Goal: Complete application form

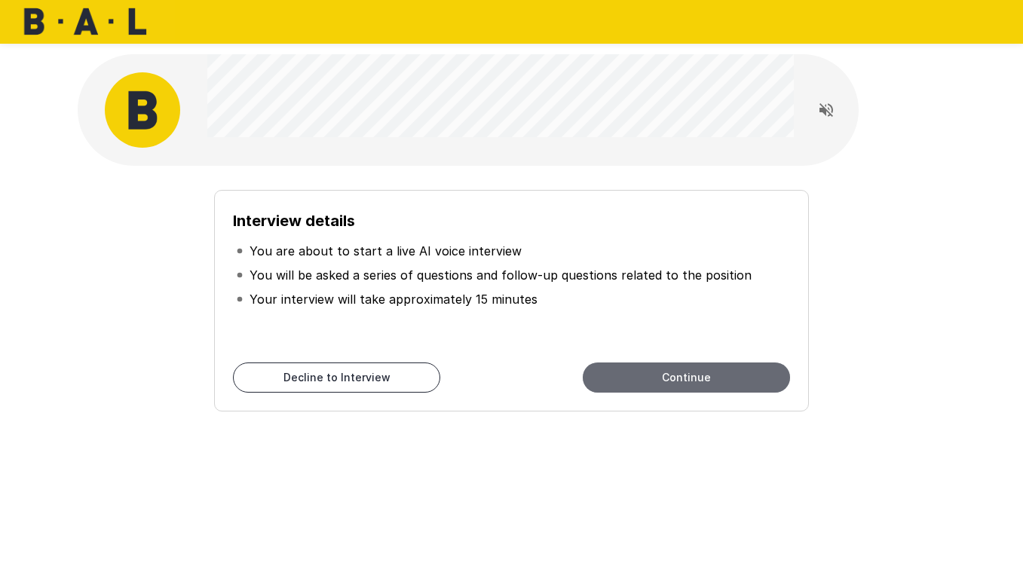
click at [719, 381] on button "Continue" at bounding box center [686, 378] width 207 height 30
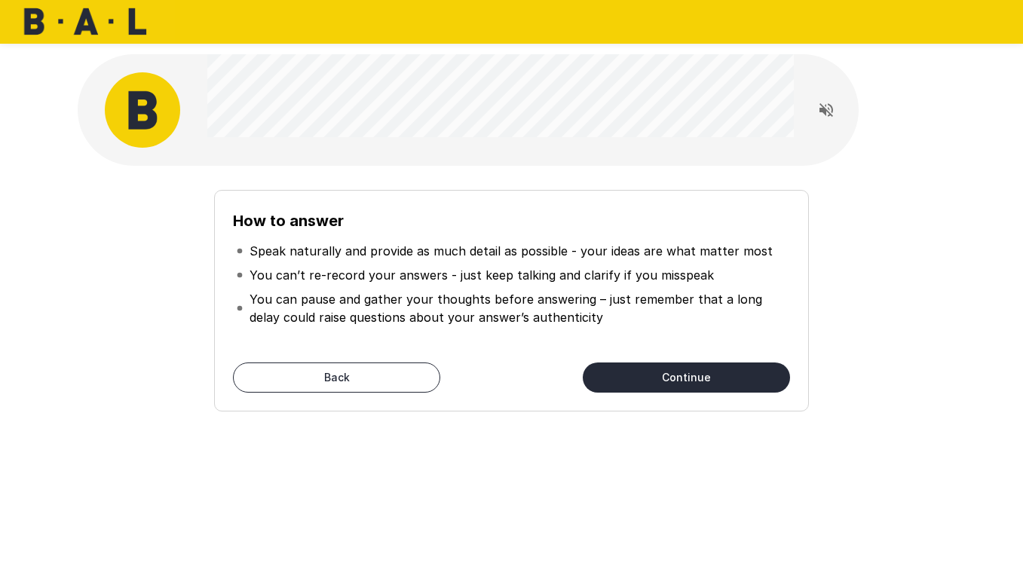
click at [719, 381] on button "Continue" at bounding box center [686, 378] width 207 height 30
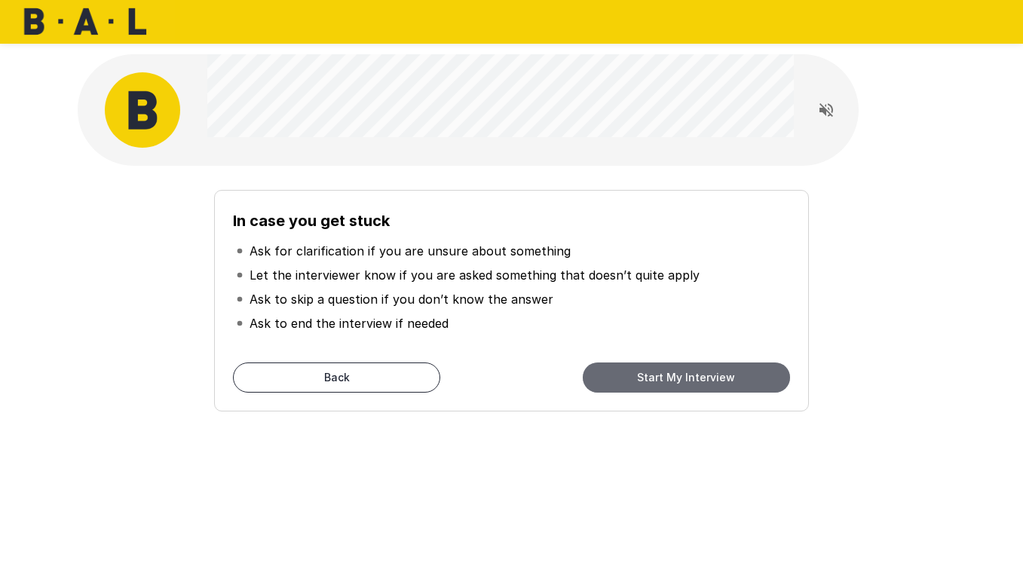
click at [719, 381] on button "Start My Interview" at bounding box center [686, 378] width 207 height 30
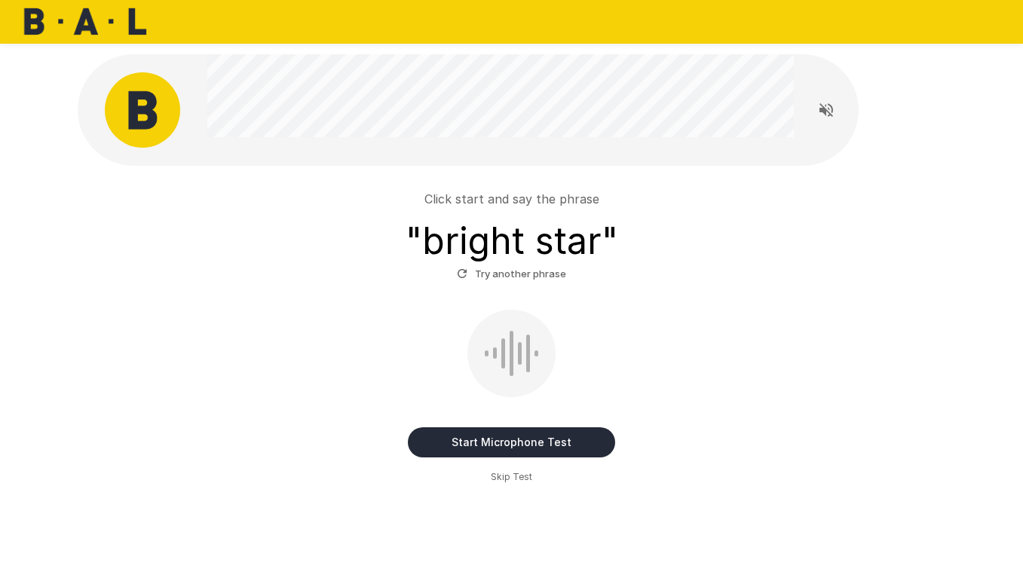
click at [457, 439] on button "Start Microphone Test" at bounding box center [511, 443] width 207 height 30
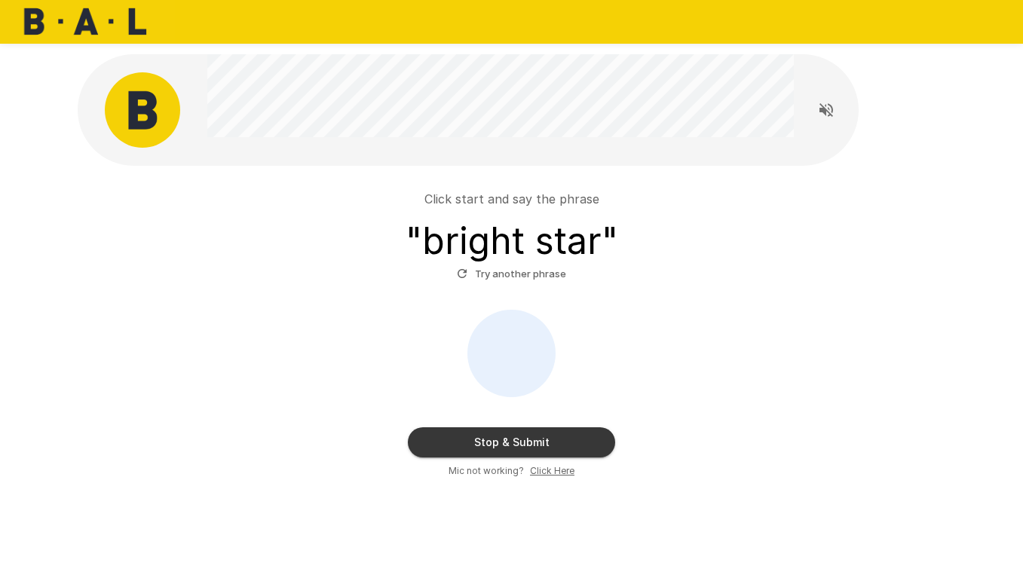
click at [457, 439] on button "Stop & Submit" at bounding box center [511, 443] width 207 height 30
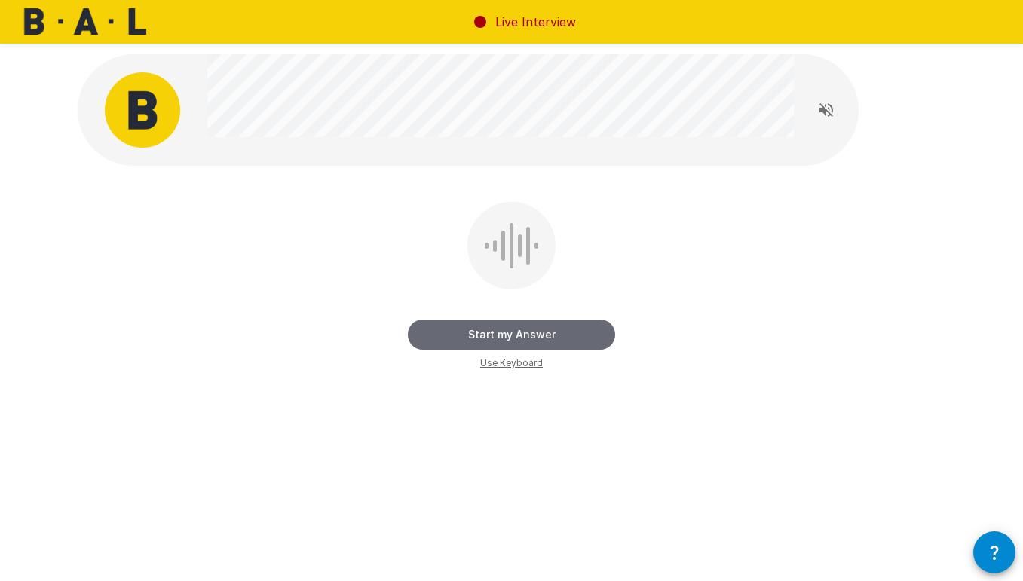
click at [462, 345] on button "Start my Answer" at bounding box center [511, 335] width 207 height 30
click at [462, 345] on button "Stop & Submit" at bounding box center [511, 335] width 207 height 30
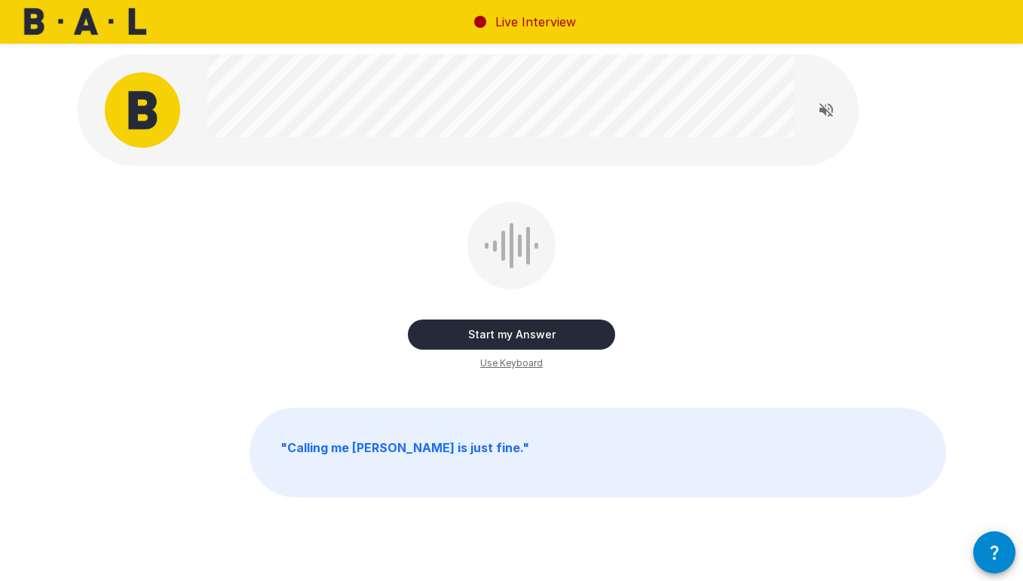
click at [455, 336] on button "Start my Answer" at bounding box center [511, 335] width 207 height 30
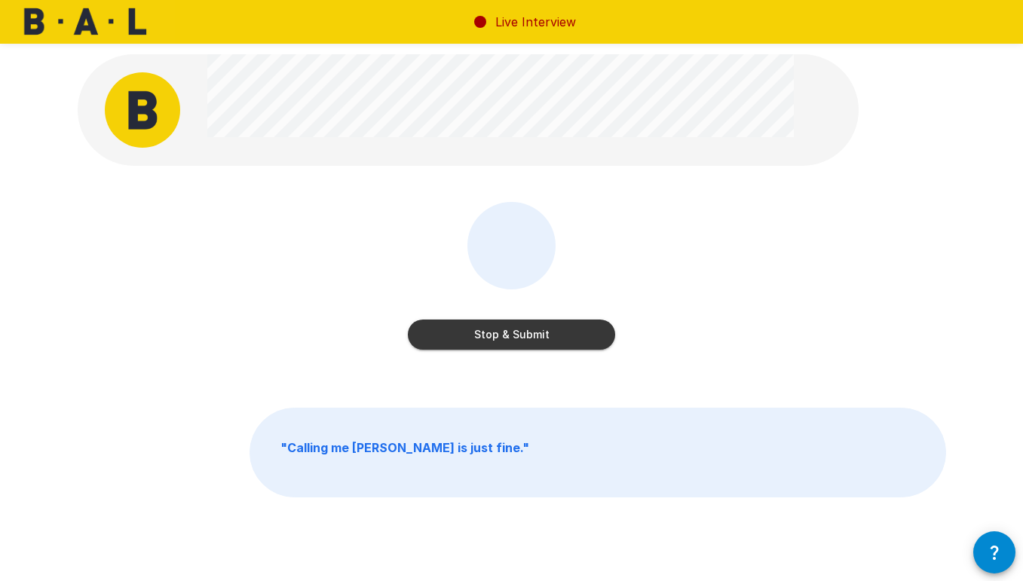
click at [455, 336] on button "Stop & Submit" at bounding box center [511, 335] width 207 height 30
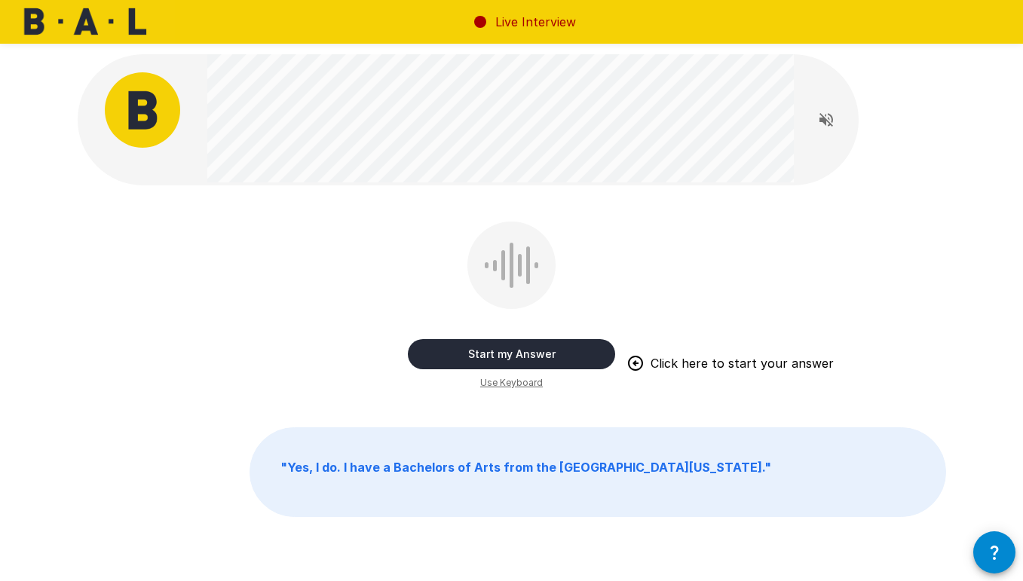
click at [563, 348] on button "Start my Answer" at bounding box center [511, 354] width 207 height 30
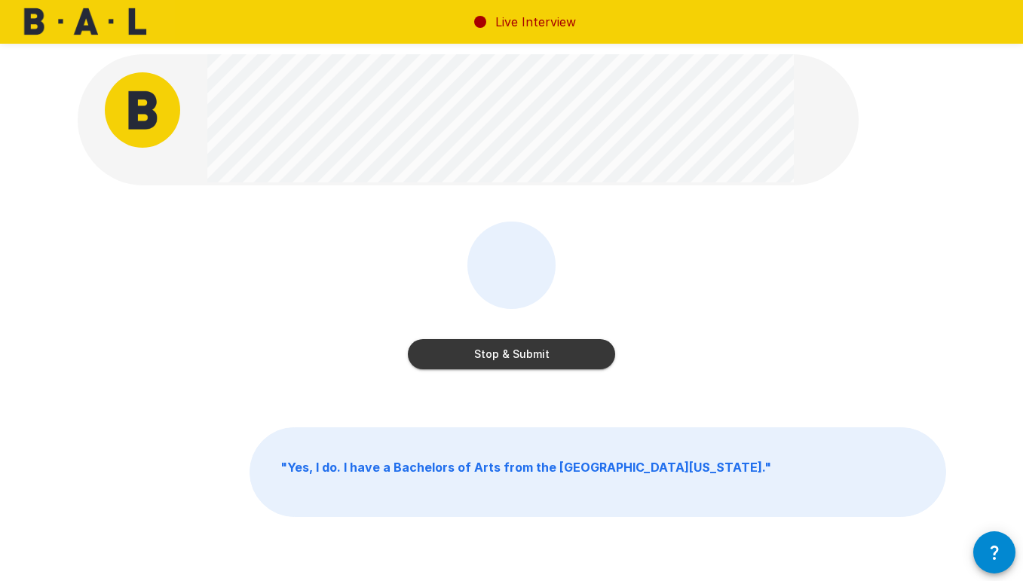
click at [563, 348] on button "Stop & Submit" at bounding box center [511, 354] width 207 height 30
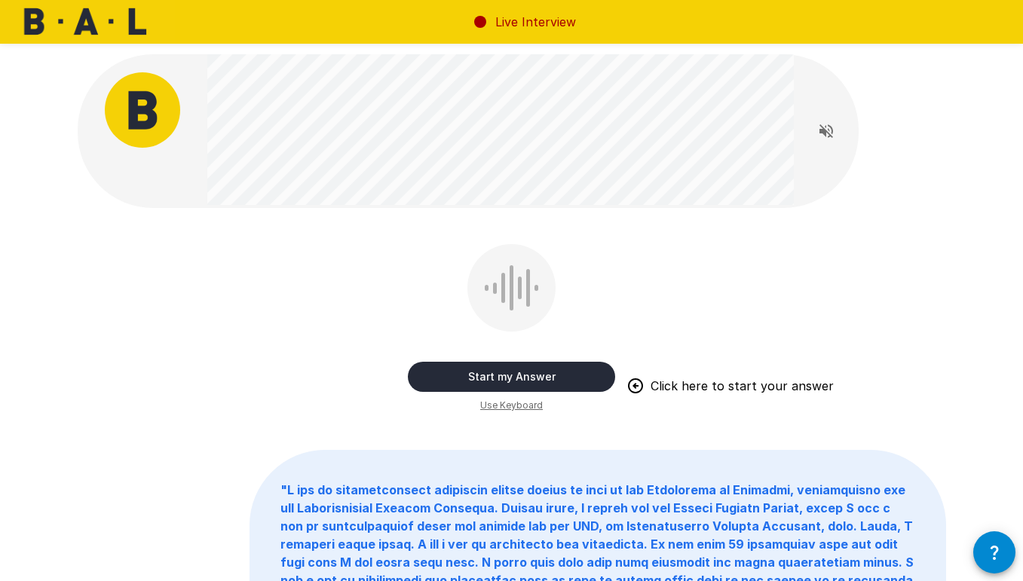
click at [565, 366] on button "Start my Answer" at bounding box center [511, 377] width 207 height 30
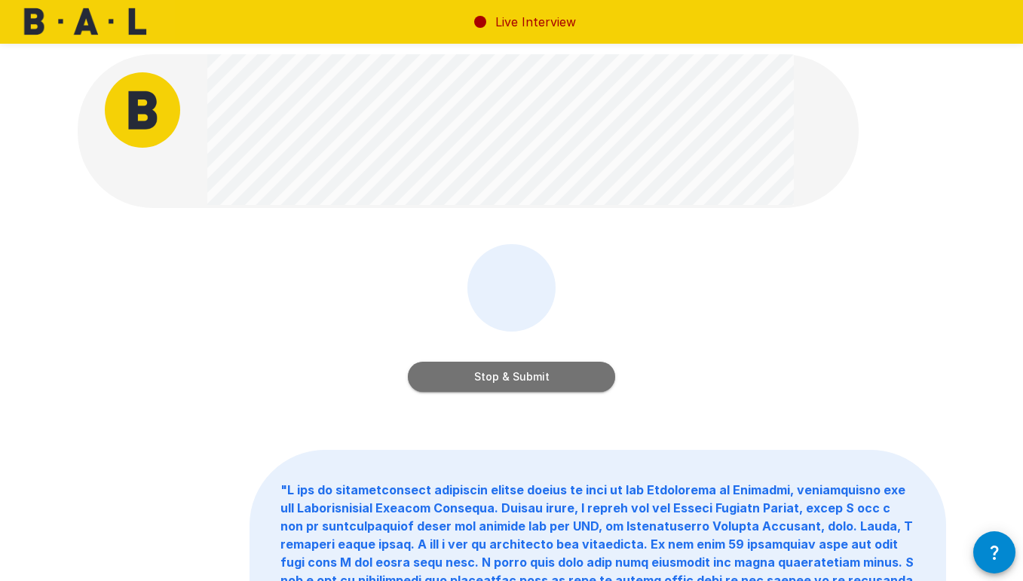
click at [556, 372] on button "Stop & Submit" at bounding box center [511, 377] width 207 height 30
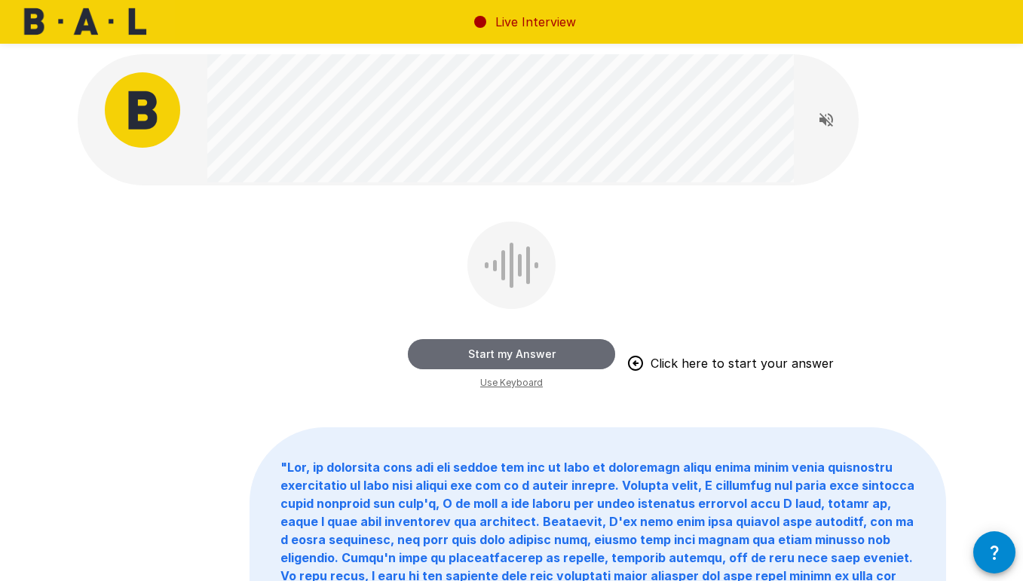
click at [552, 363] on button "Start my Answer" at bounding box center [511, 354] width 207 height 30
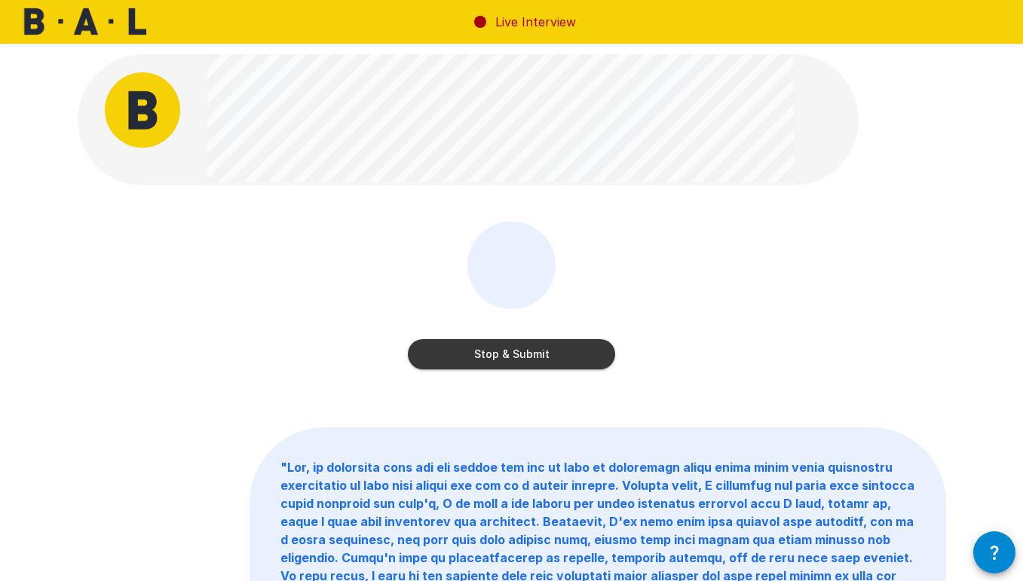
click at [575, 344] on button "Stop & Submit" at bounding box center [511, 354] width 207 height 30
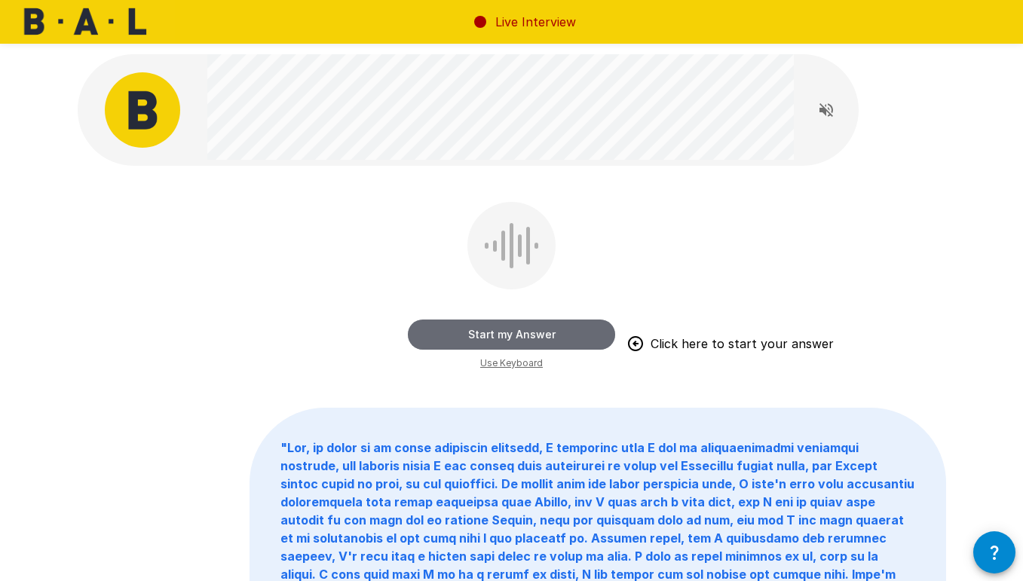
click at [545, 330] on button "Start my Answer" at bounding box center [511, 335] width 207 height 30
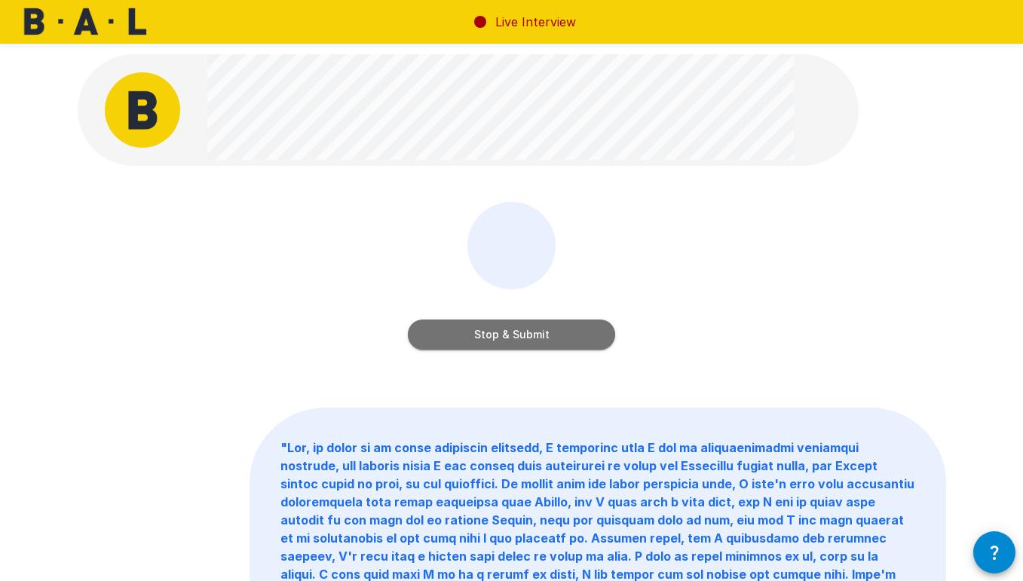
click at [545, 330] on button "Stop & Submit" at bounding box center [511, 335] width 207 height 30
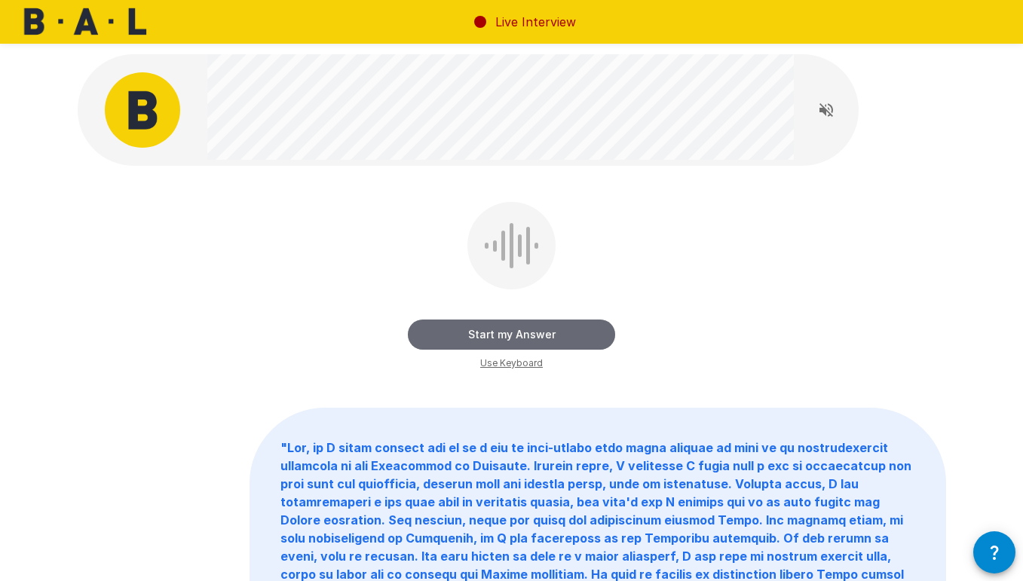
click at [545, 330] on button "Start my Answer" at bounding box center [511, 335] width 207 height 30
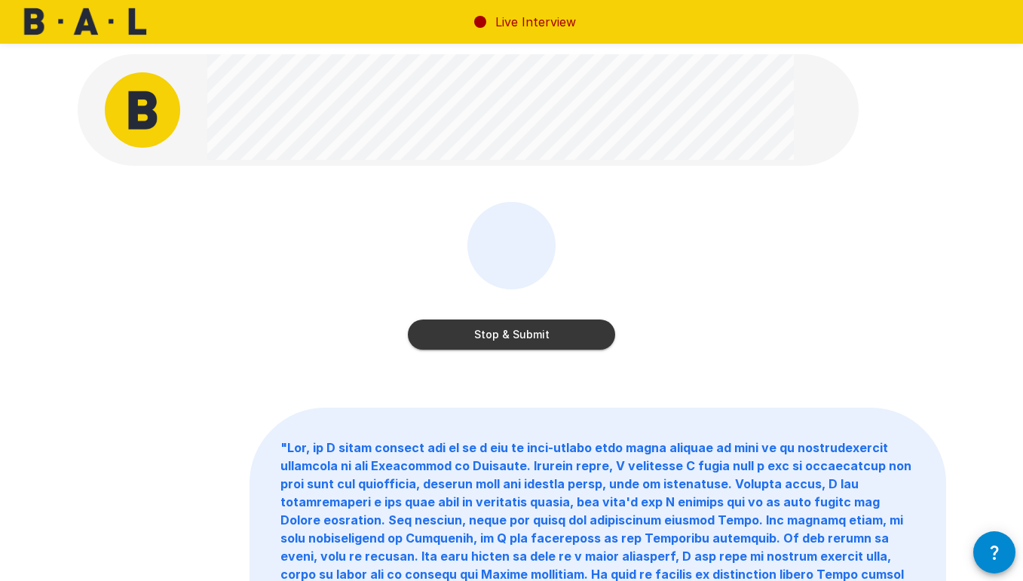
click at [543, 342] on button "Stop & Submit" at bounding box center [511, 335] width 207 height 30
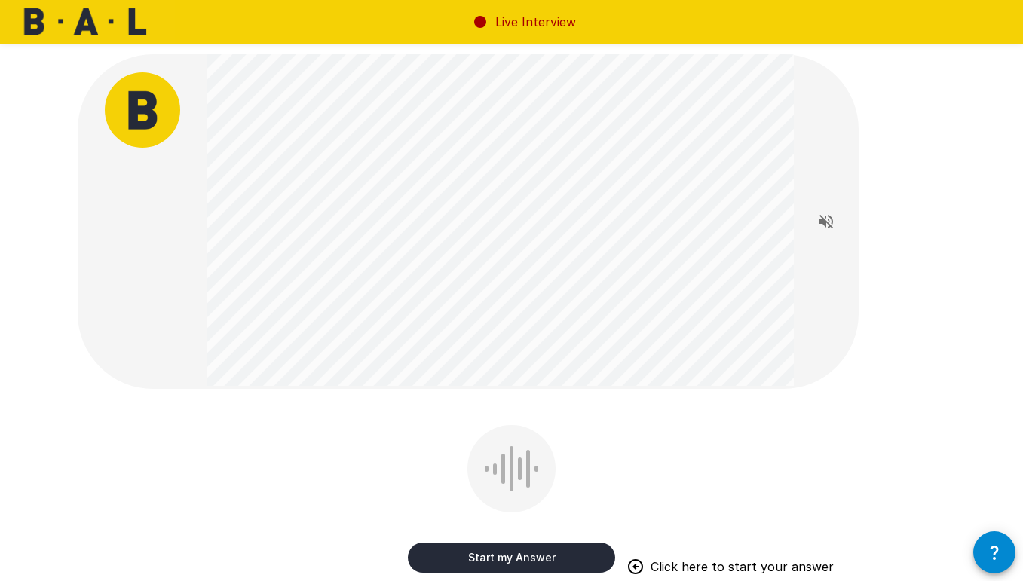
click at [459, 548] on button "Start my Answer" at bounding box center [511, 558] width 207 height 30
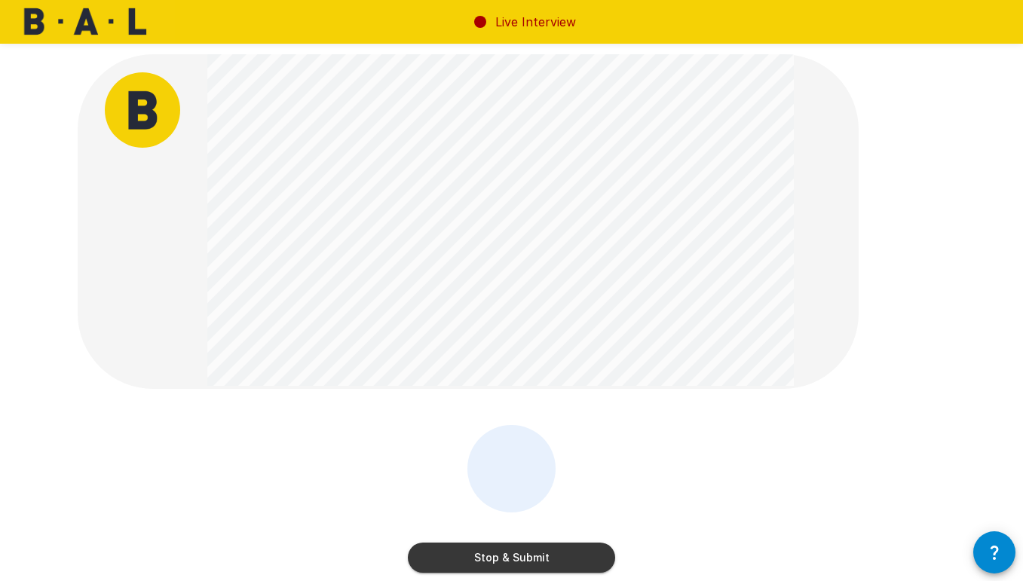
click at [459, 548] on button "Stop & Submit" at bounding box center [511, 558] width 207 height 30
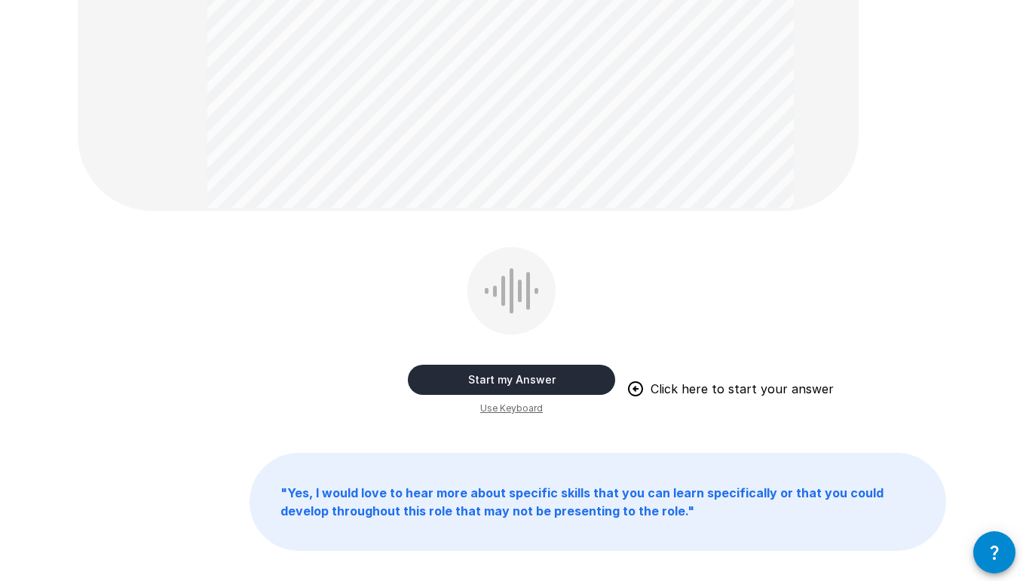
scroll to position [354, 0]
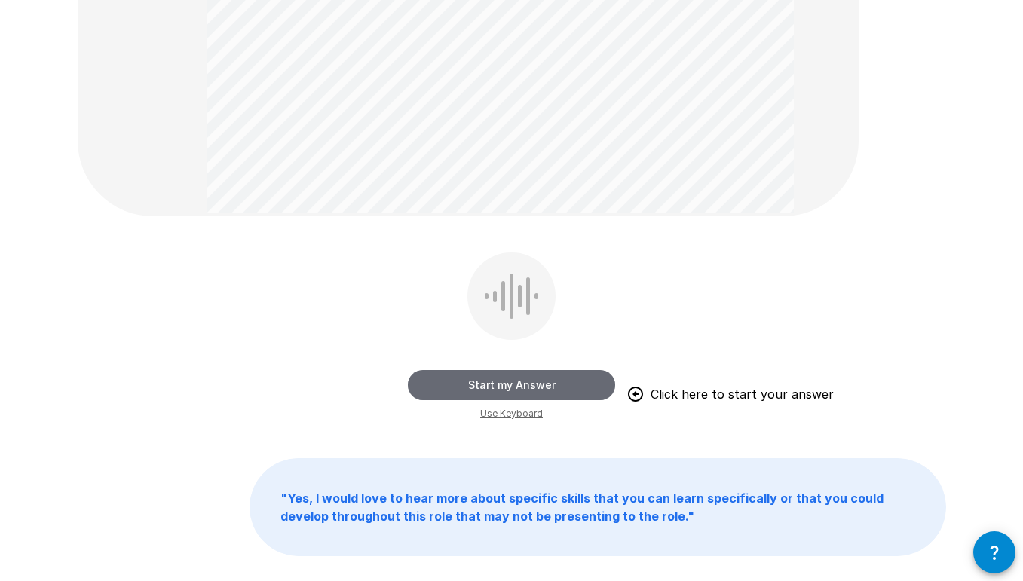
click at [487, 386] on button "Start my Answer" at bounding box center [511, 385] width 207 height 30
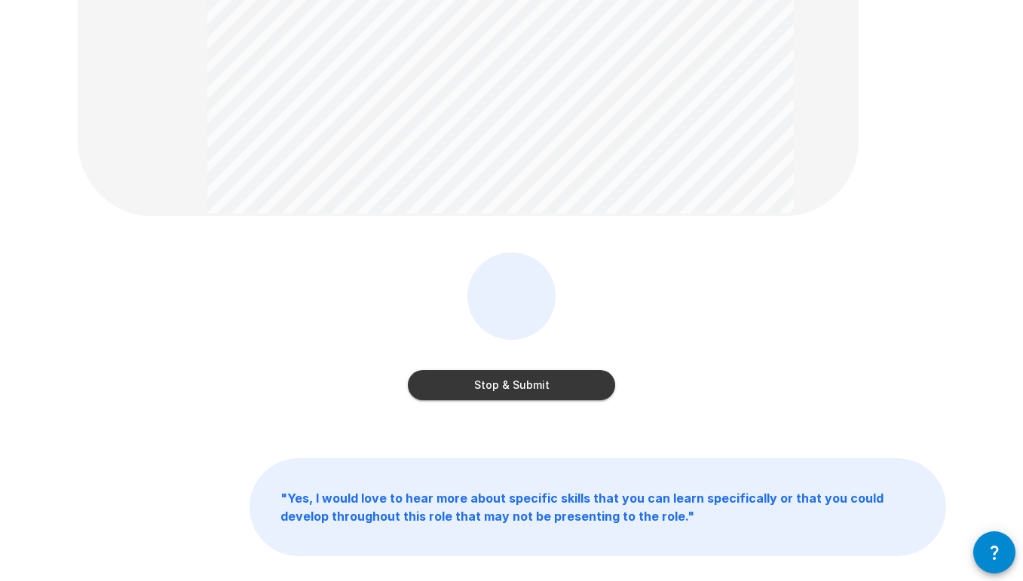
click at [487, 386] on button "Stop & Submit" at bounding box center [511, 385] width 207 height 30
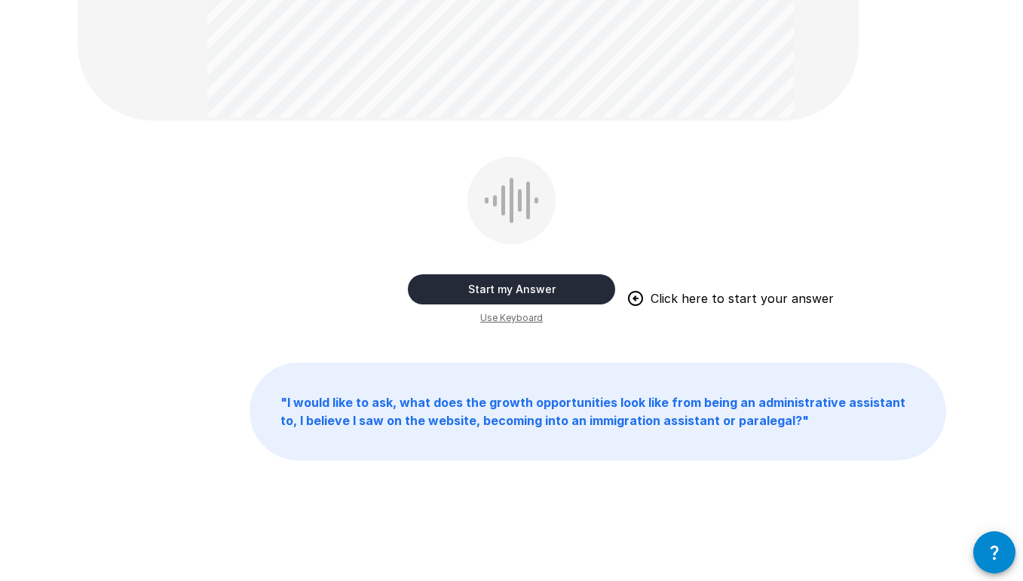
scroll to position [426, 0]
click at [504, 286] on button "Start my Answer" at bounding box center [511, 290] width 207 height 30
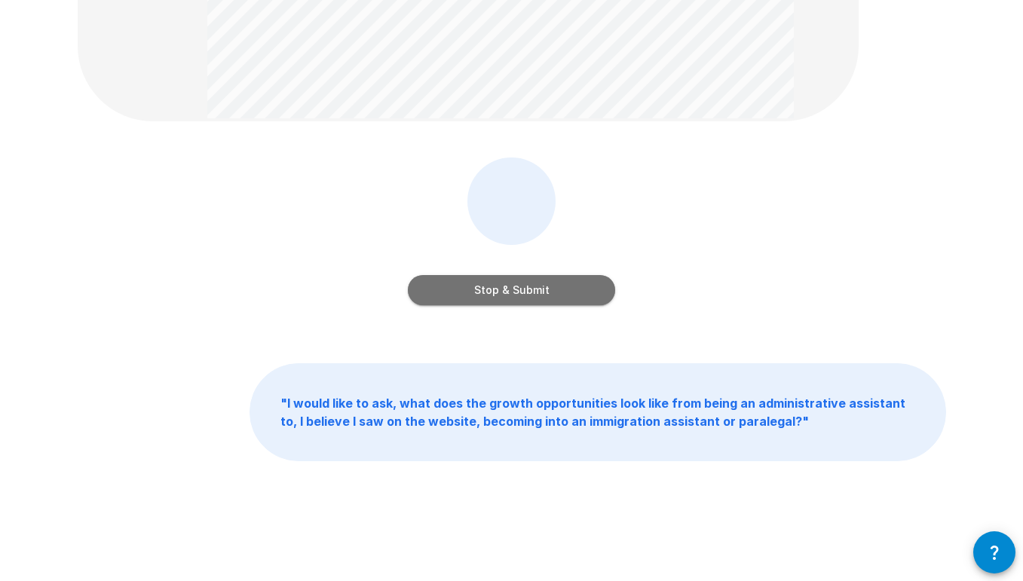
click at [504, 286] on button "Stop & Submit" at bounding box center [511, 290] width 207 height 30
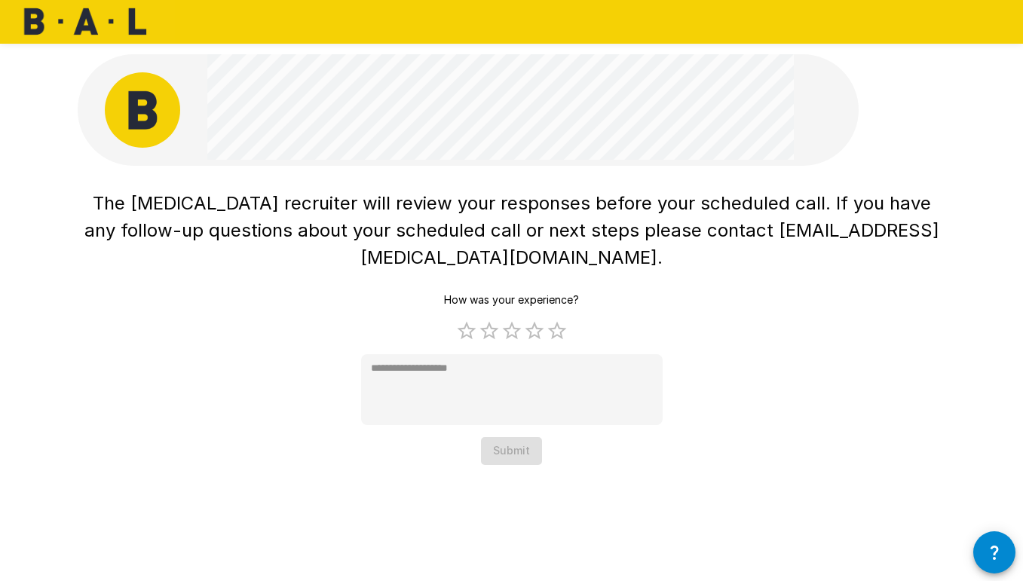
scroll to position [0, 0]
click at [555, 320] on label "5 Stars" at bounding box center [557, 331] width 23 height 23
type textarea "*"
click at [524, 437] on button "Submit" at bounding box center [511, 451] width 61 height 28
